Goal: Information Seeking & Learning: Find specific fact

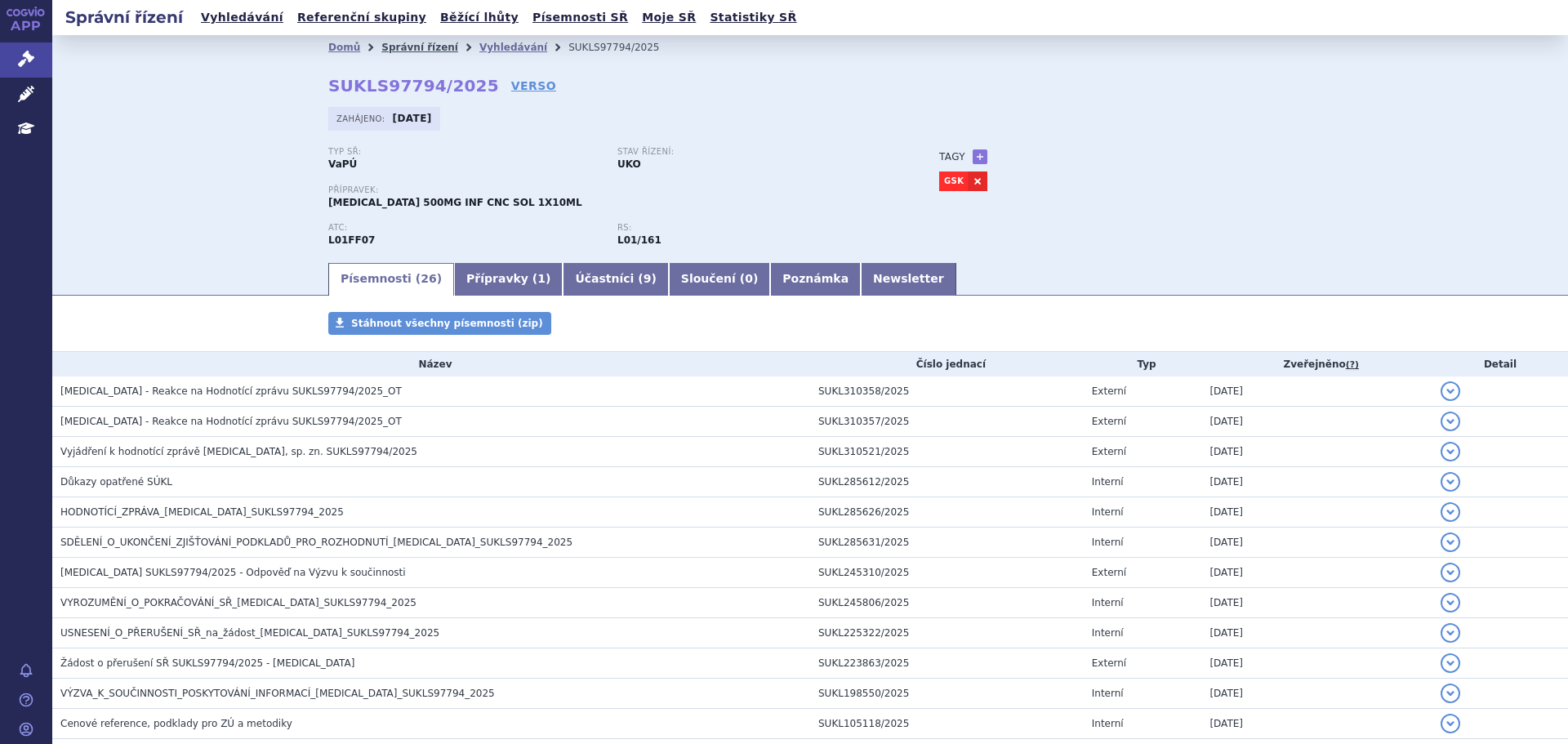
click at [406, 47] on link "Správní řízení" at bounding box center [419, 47] width 76 height 12
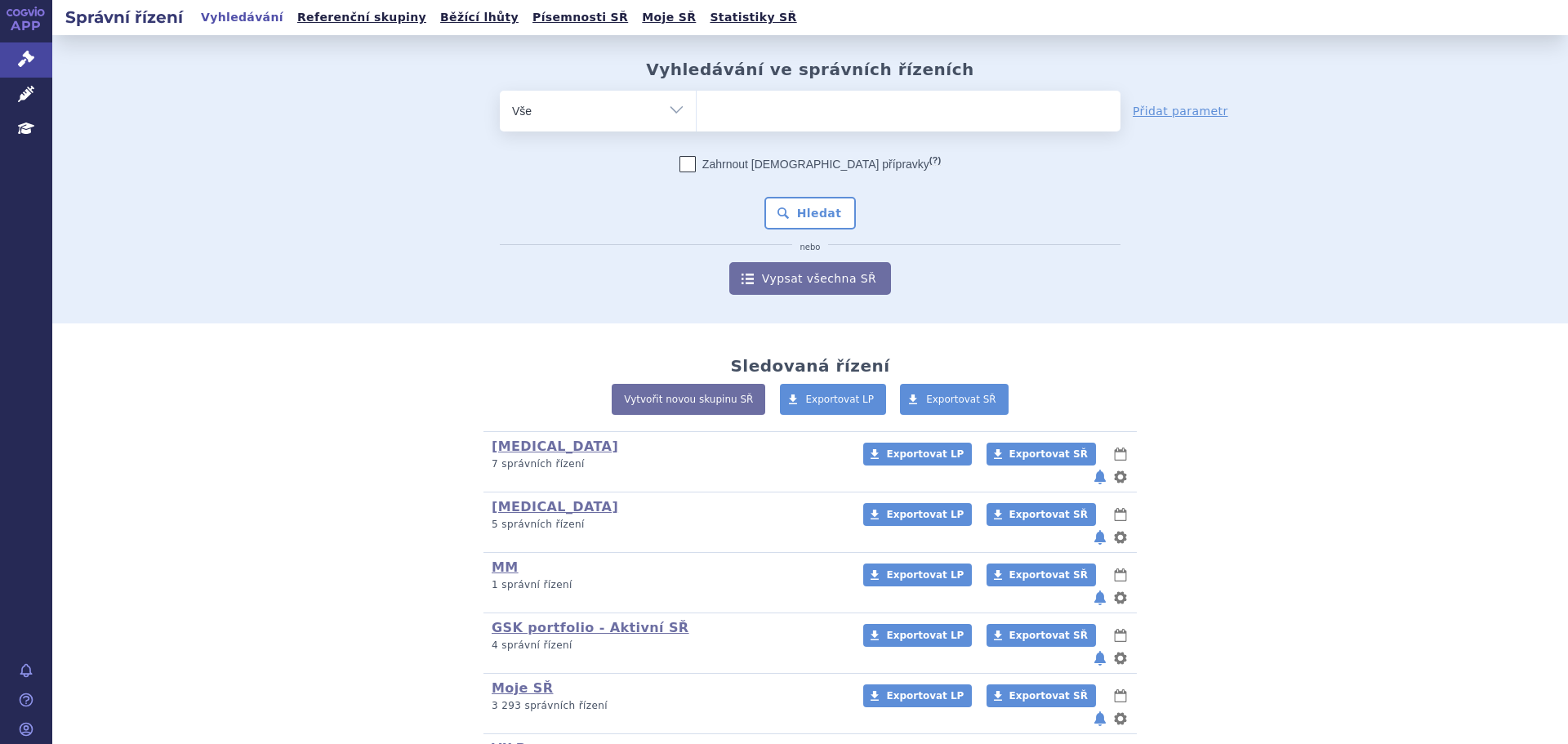
click at [847, 115] on ul at bounding box center [908, 107] width 423 height 34
click at [697, 115] on select at bounding box center [696, 111] width 1 height 41
paste input "SUKLS309877/2024"
type input "SUKLS309877/2024"
select select "SUKLS309877/2024"
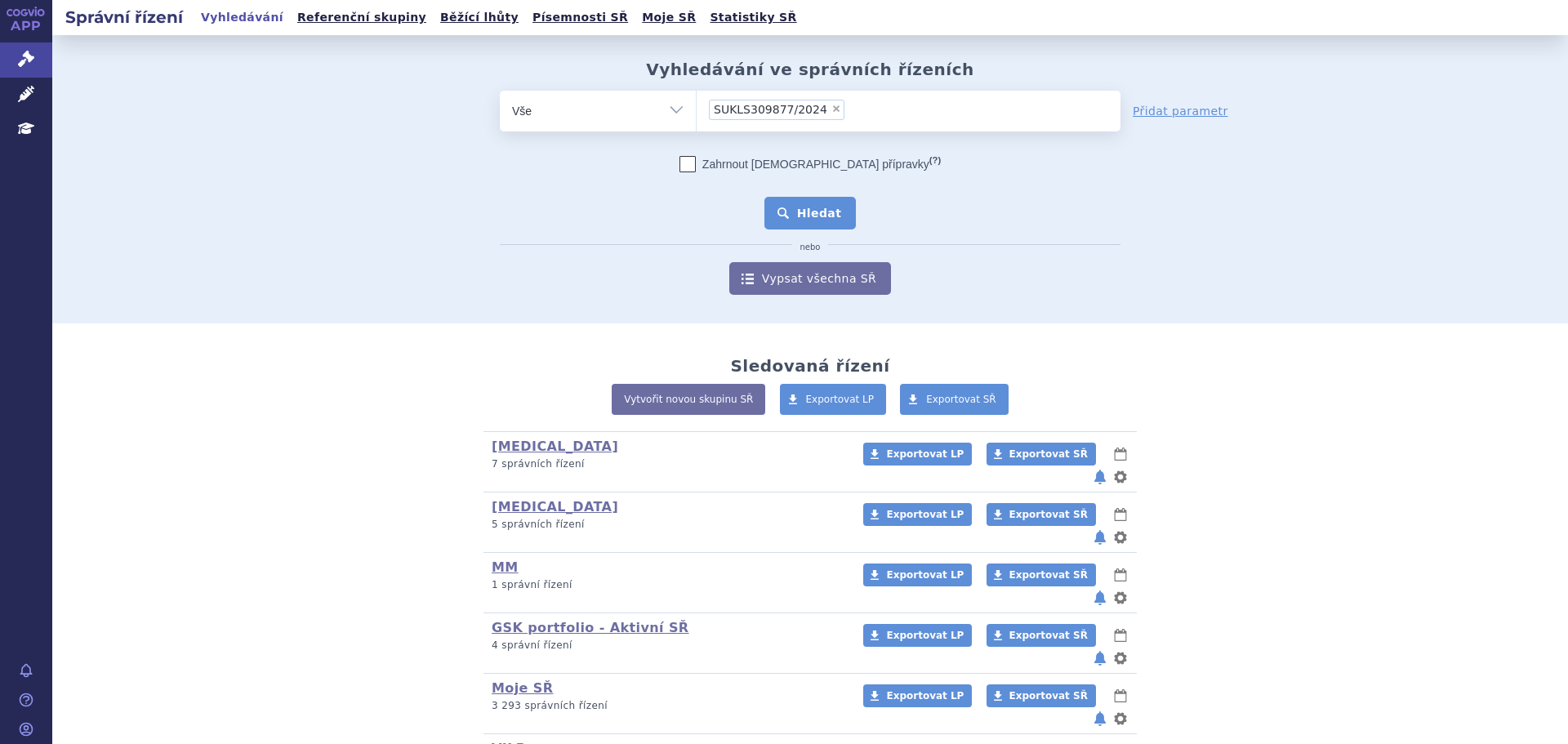
click at [829, 221] on button "Hledat" at bounding box center [810, 213] width 92 height 32
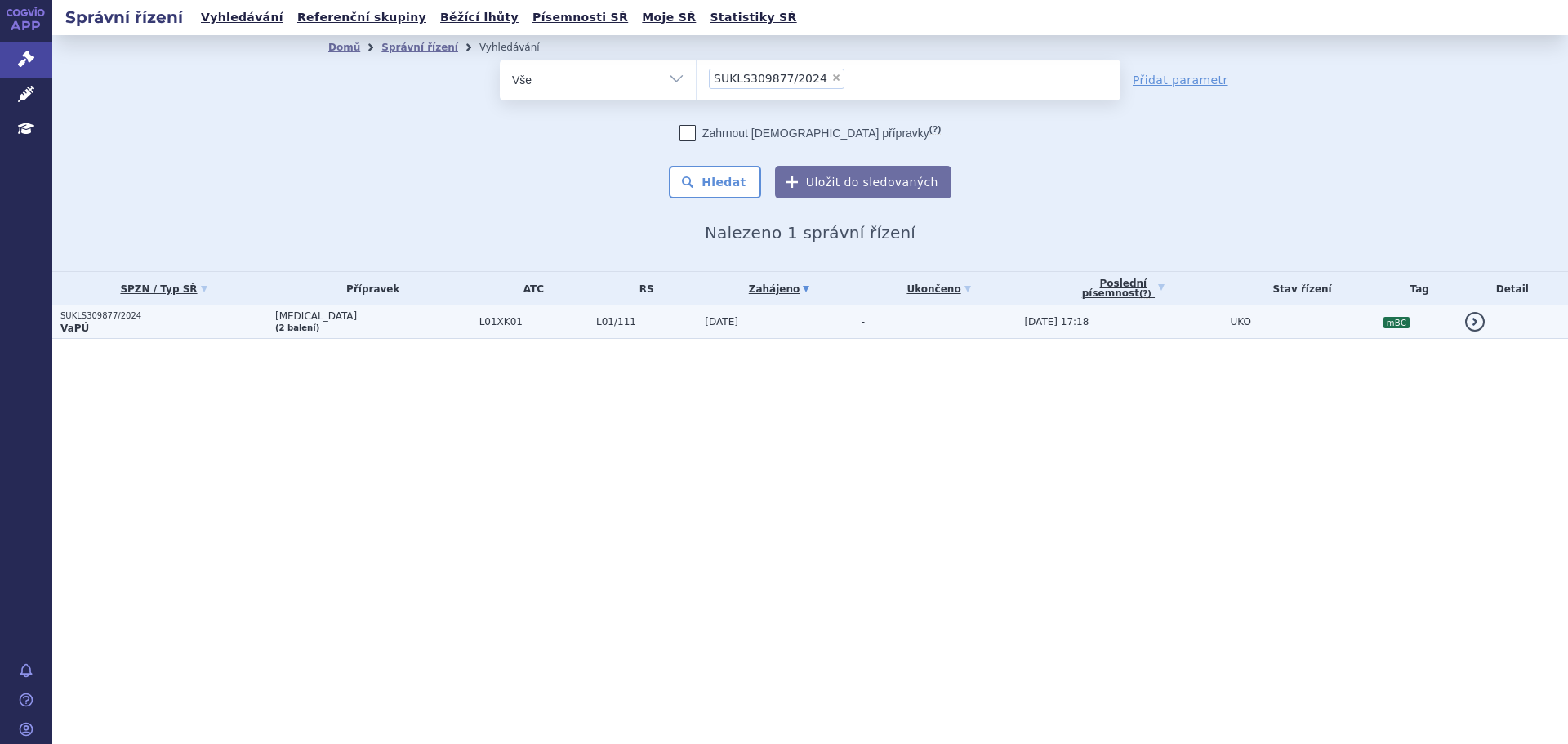
click at [411, 319] on span "[MEDICAL_DATA]" at bounding box center [373, 317] width 196 height 12
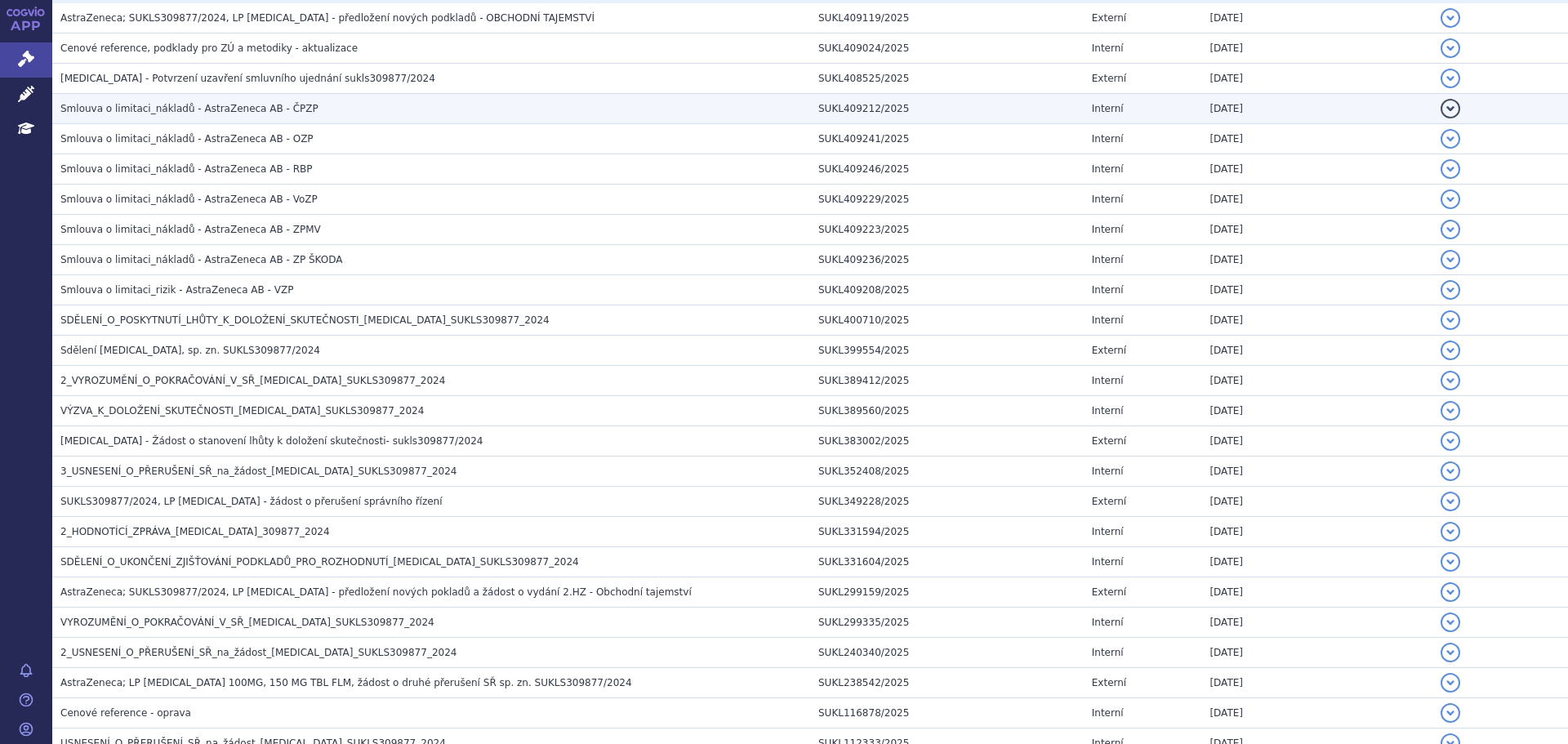
scroll to position [387, 0]
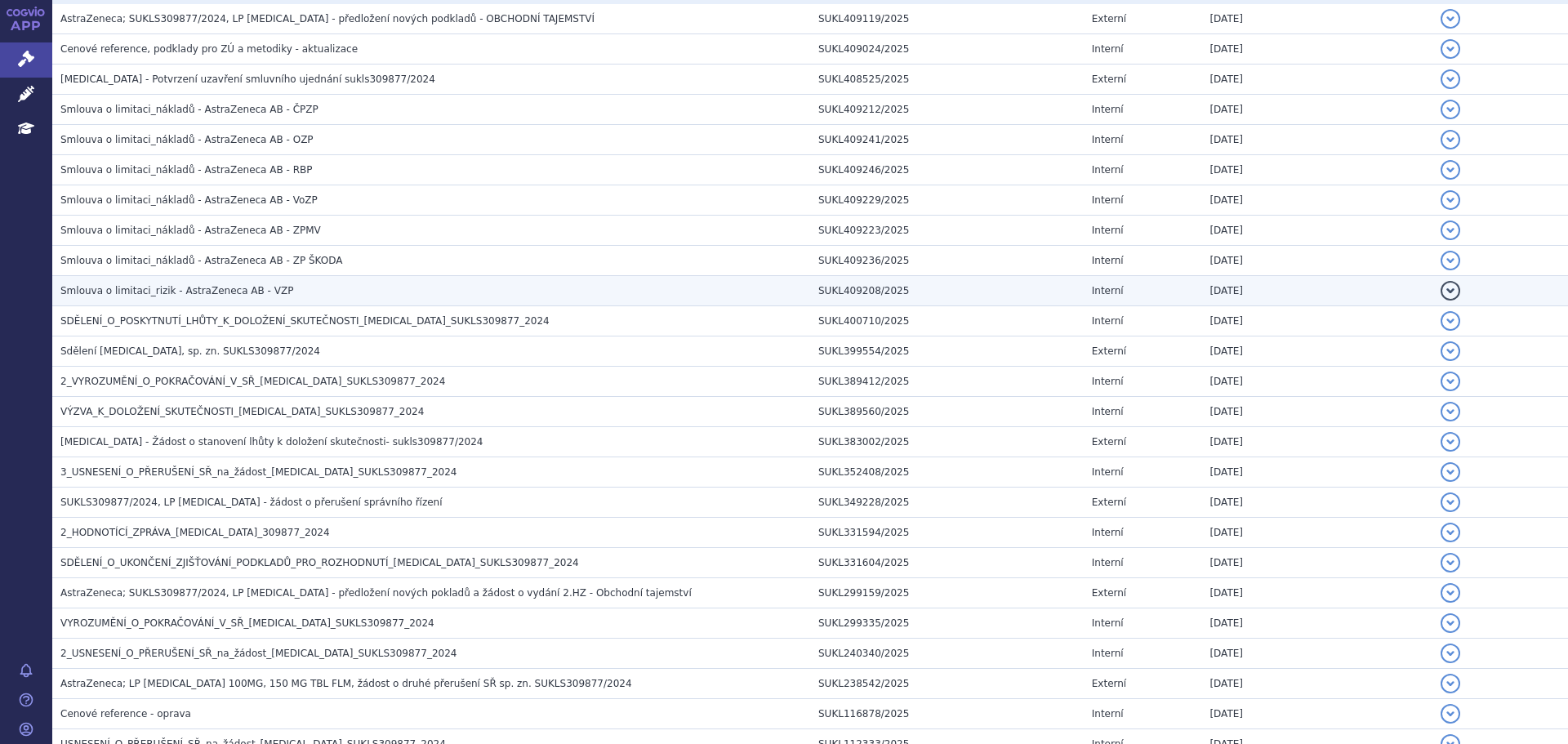
click at [269, 285] on h3 "Smlouva o limitaci_rizik - AstraZeneca AB - VZP" at bounding box center [435, 290] width 750 height 17
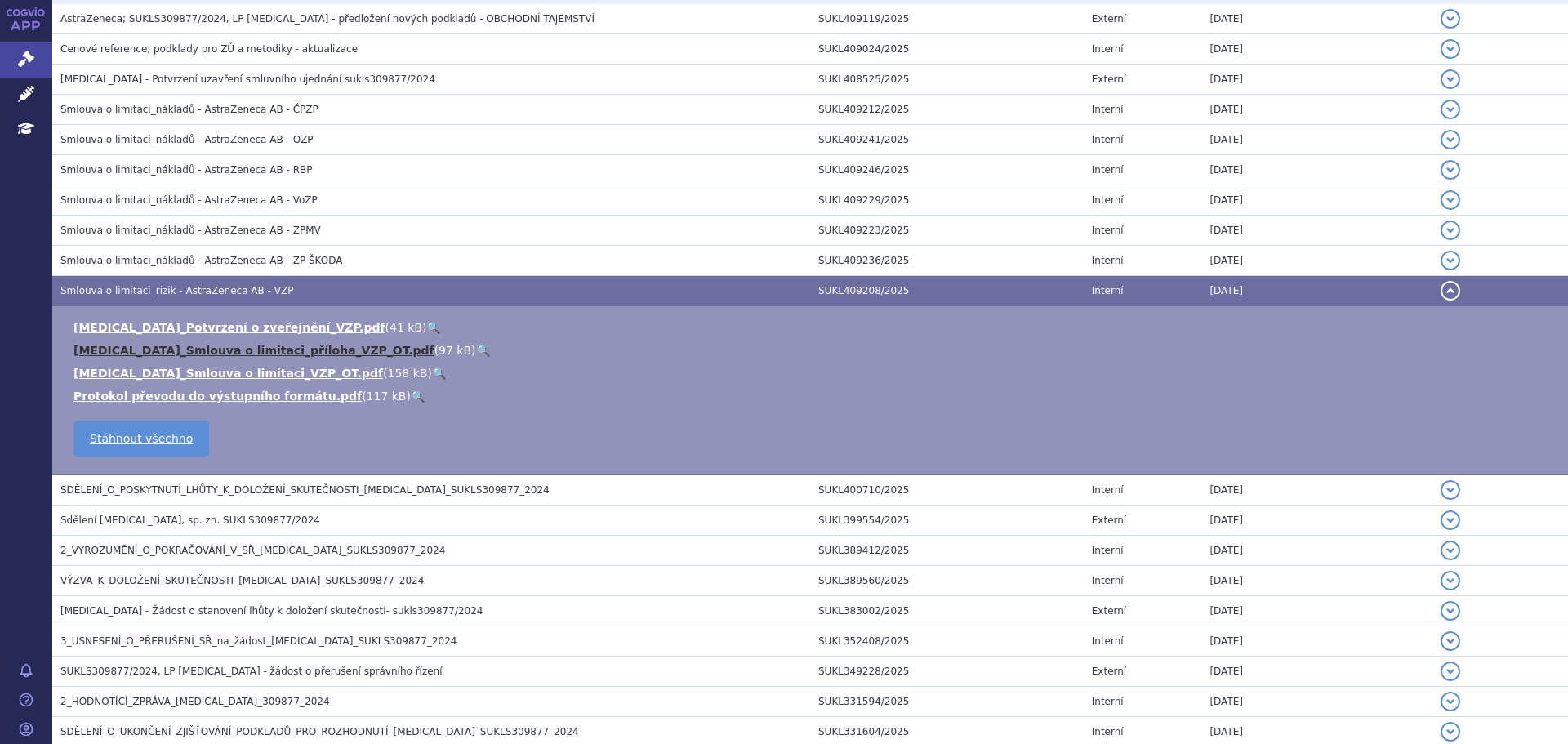
click at [251, 350] on link "LYNPARZA_Smlouva o limitaci_příloha_VZP_OT.pdf" at bounding box center [254, 350] width 361 height 13
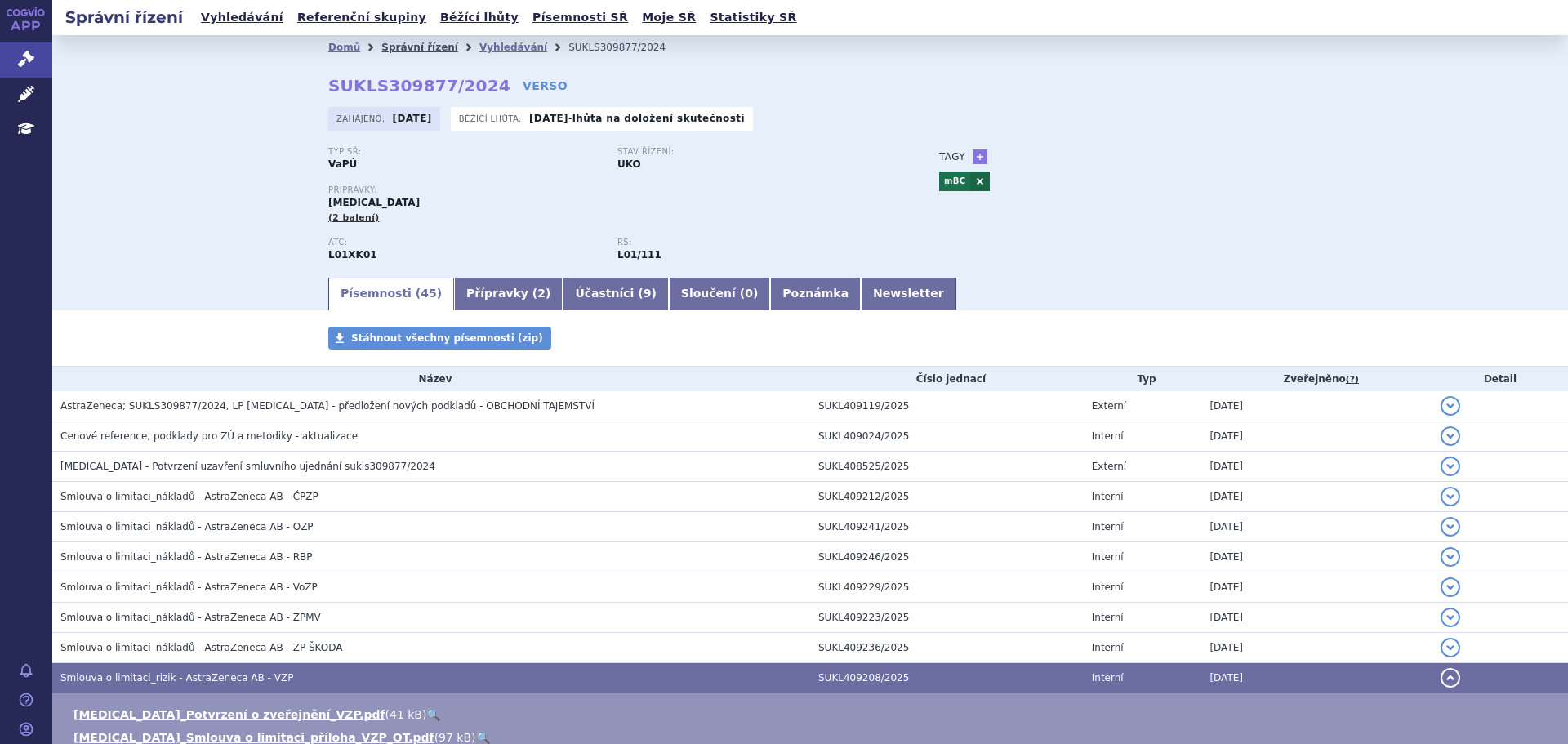
click at [401, 46] on link "Správní řízení" at bounding box center [419, 47] width 76 height 12
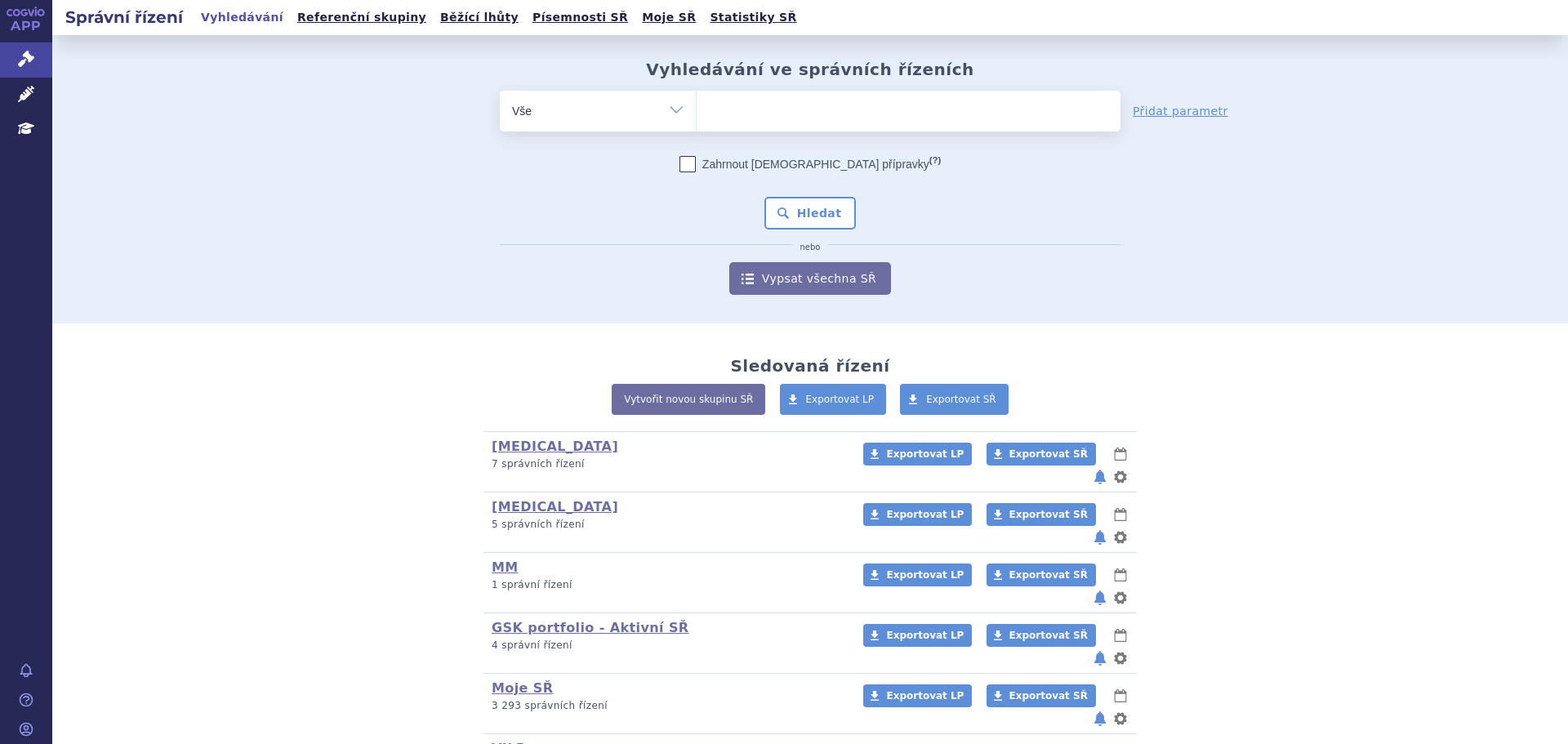
click at [786, 119] on ul at bounding box center [908, 107] width 423 height 34
click at [697, 119] on select at bounding box center [696, 111] width 1 height 41
type input "jem"
type input "jempe"
type input "jemperl"
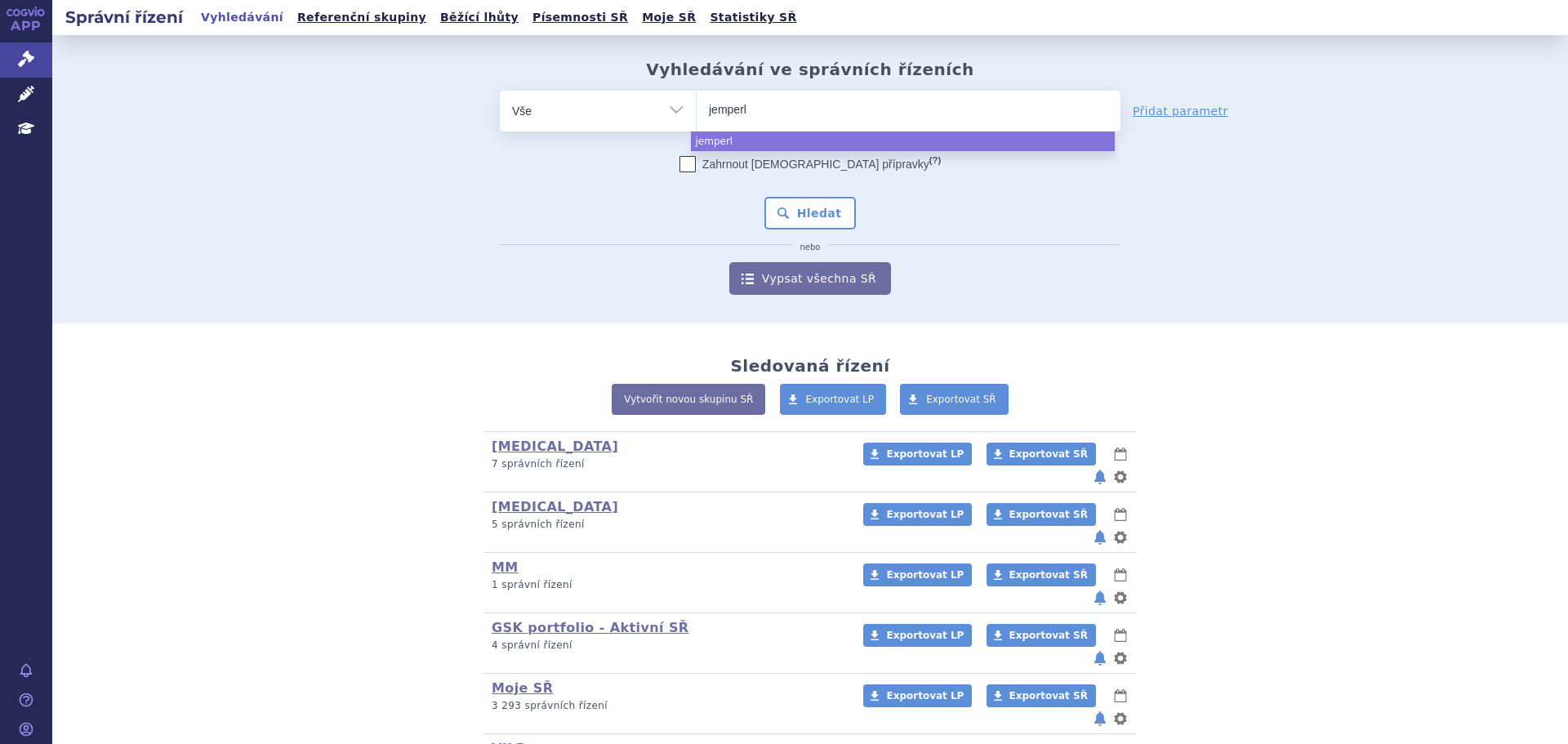
type input "[MEDICAL_DATA]"
select select "[MEDICAL_DATA]"
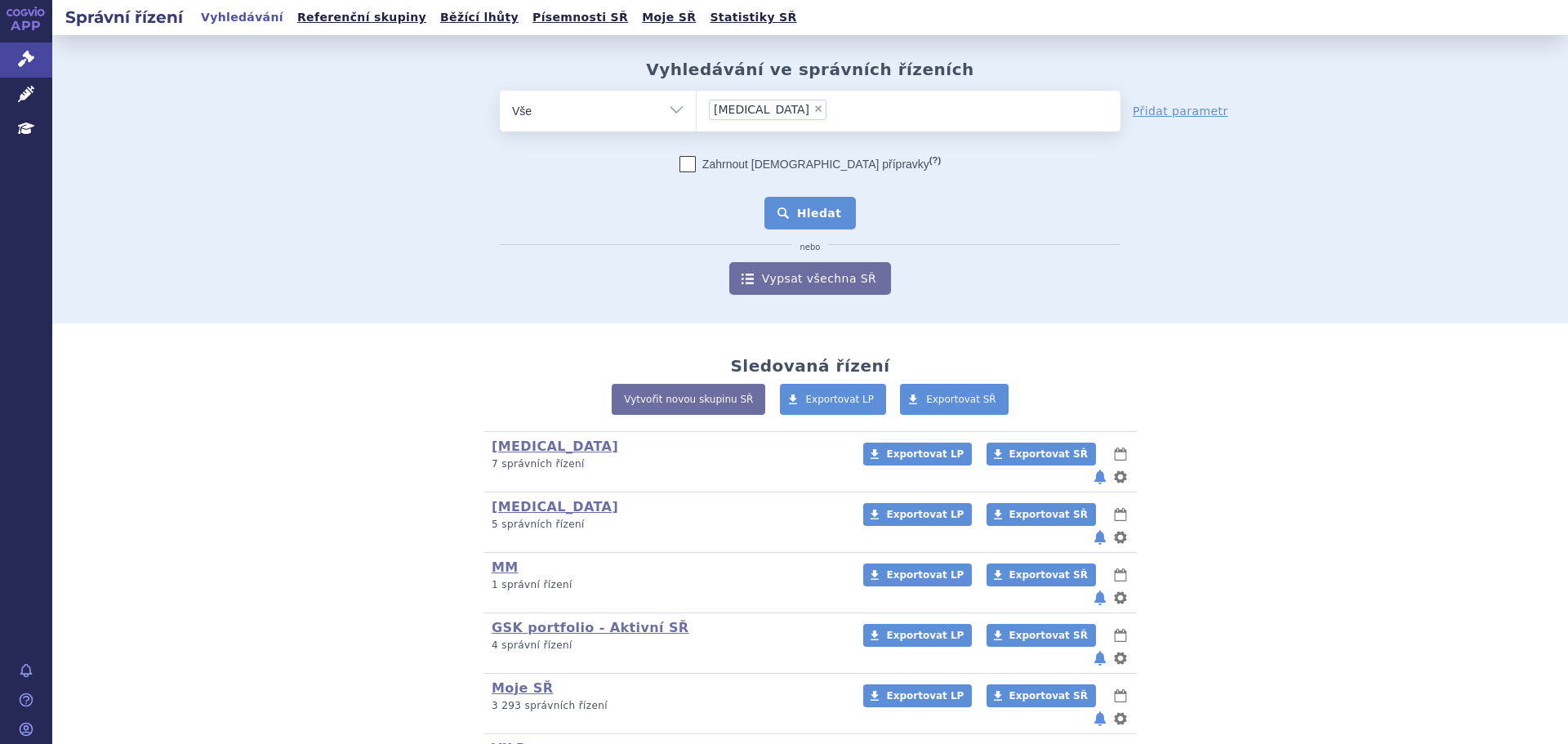
click at [809, 209] on button "Hledat" at bounding box center [810, 213] width 92 height 32
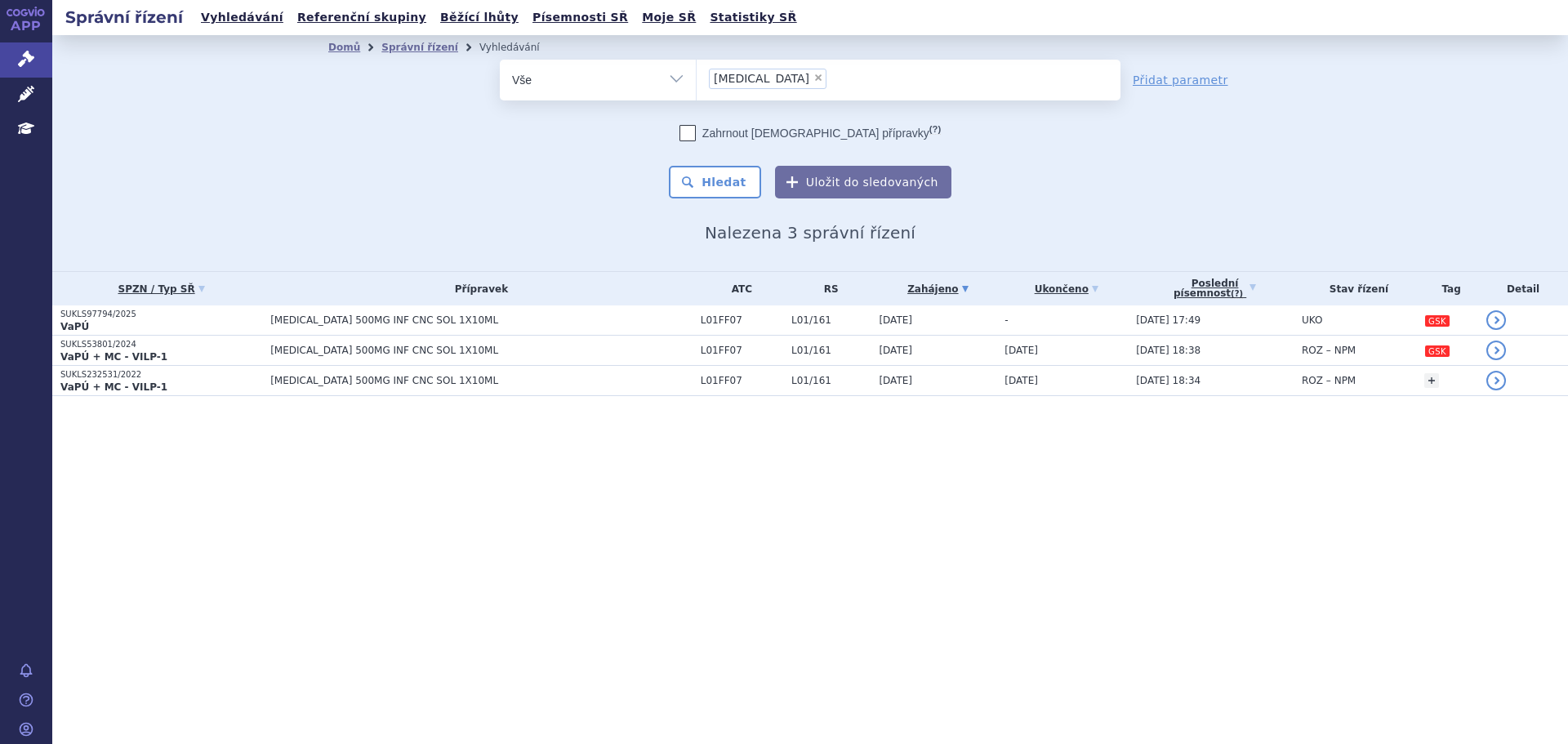
click at [573, 304] on th "Přípravek" at bounding box center [476, 288] width 430 height 33
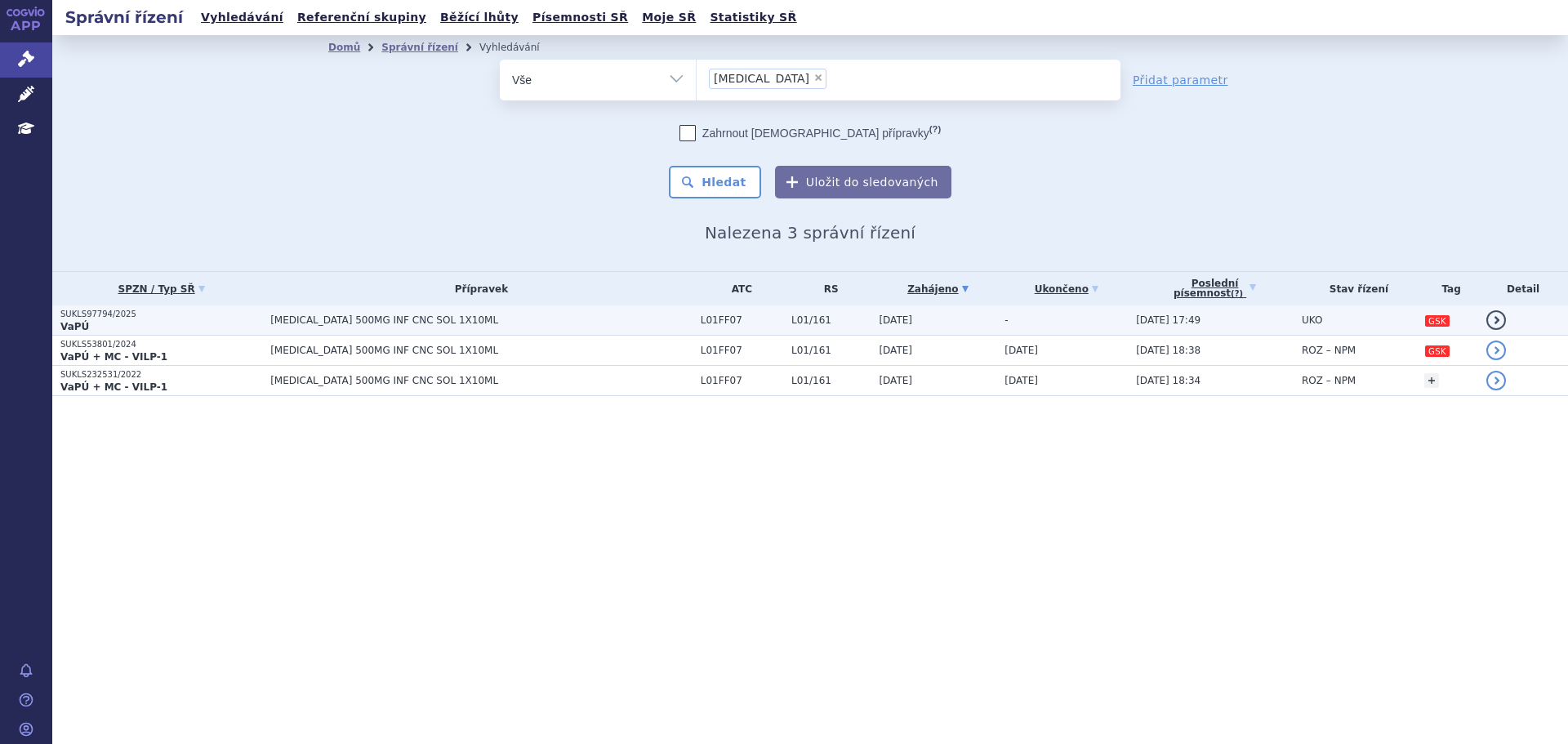
click at [569, 316] on span "[MEDICAL_DATA] 500MG INF CNC SOL 1X10ML" at bounding box center [474, 321] width 409 height 12
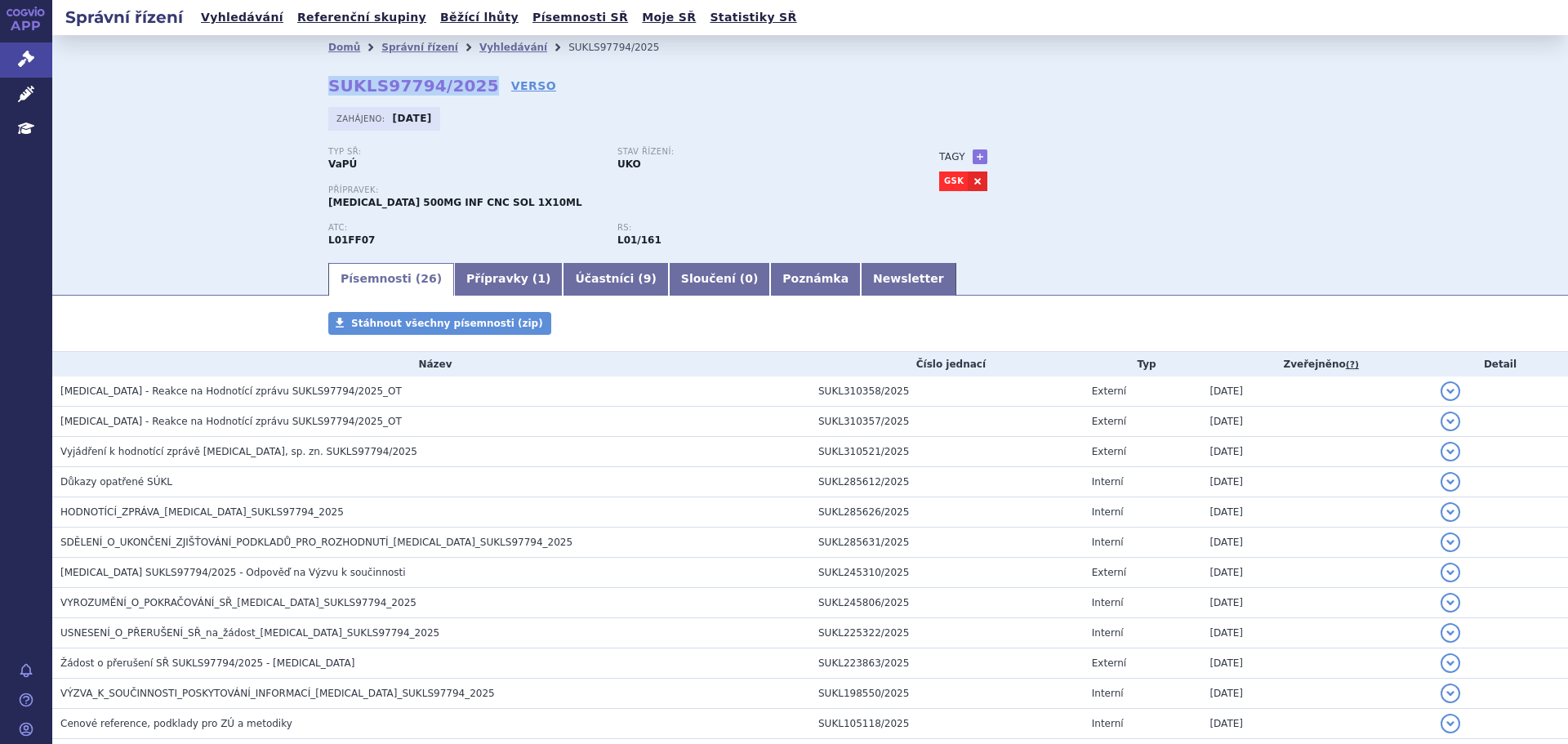
drag, startPoint x: 464, startPoint y: 81, endPoint x: 296, endPoint y: 92, distance: 168.4
click at [296, 92] on div "Domů Správní řízení Vyhledávání SUKLS97794/2025 SUKLS97794/2025 VERSO Zahájeno:…" at bounding box center [810, 160] width 1029 height 201
copy strong "SUKLS97794/2025"
click at [512, 83] on link "VERSO" at bounding box center [534, 85] width 45 height 17
